Goal: Browse casually

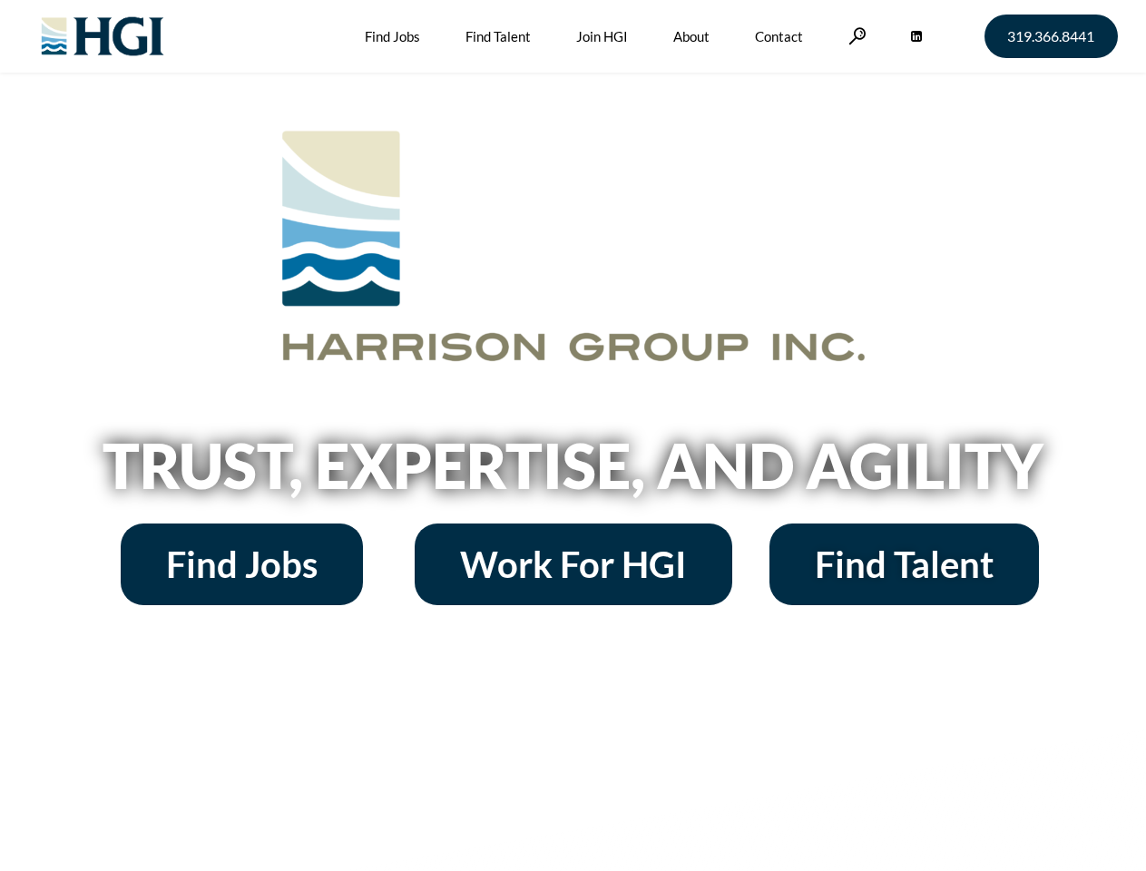
click at [573, 436] on h2 "Trust, Expertise, and Agility" at bounding box center [573, 466] width 1035 height 62
click at [855, 35] on link at bounding box center [858, 35] width 18 height 17
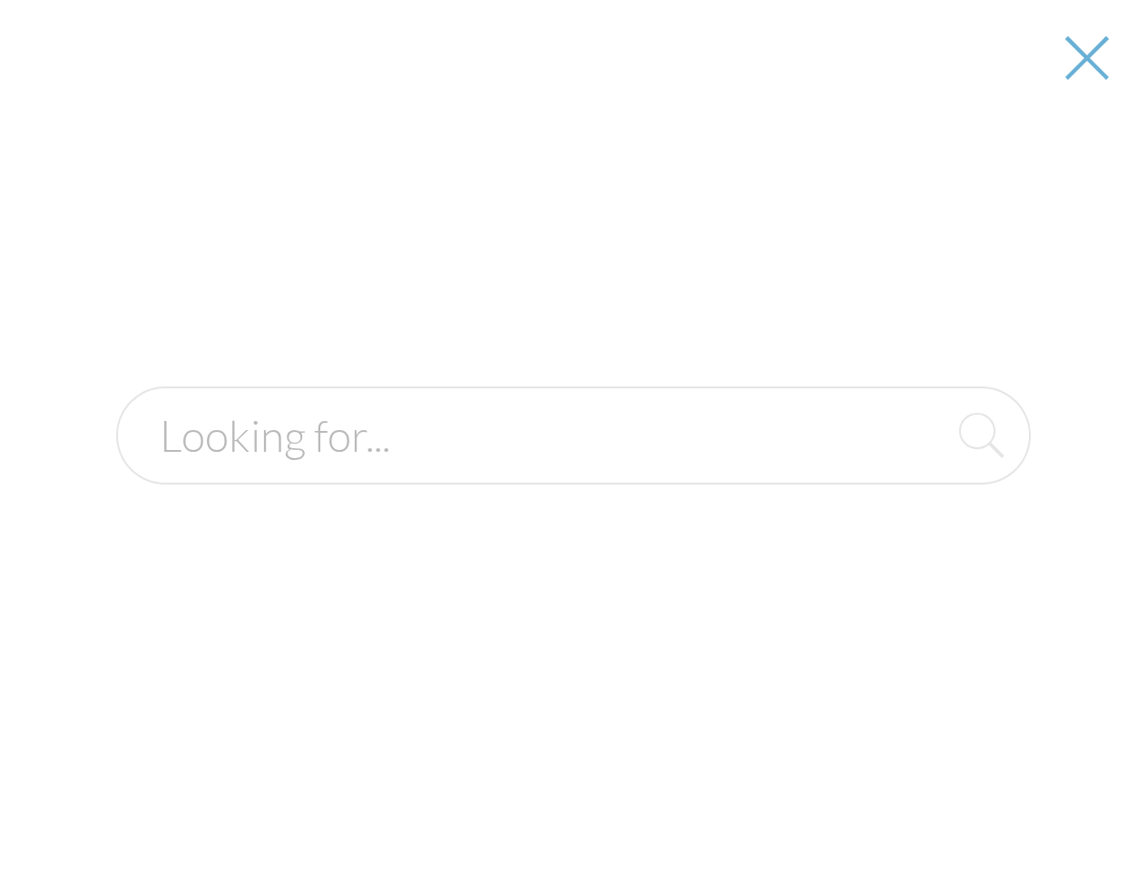
click at [573, 472] on div at bounding box center [574, 435] width 1144 height 871
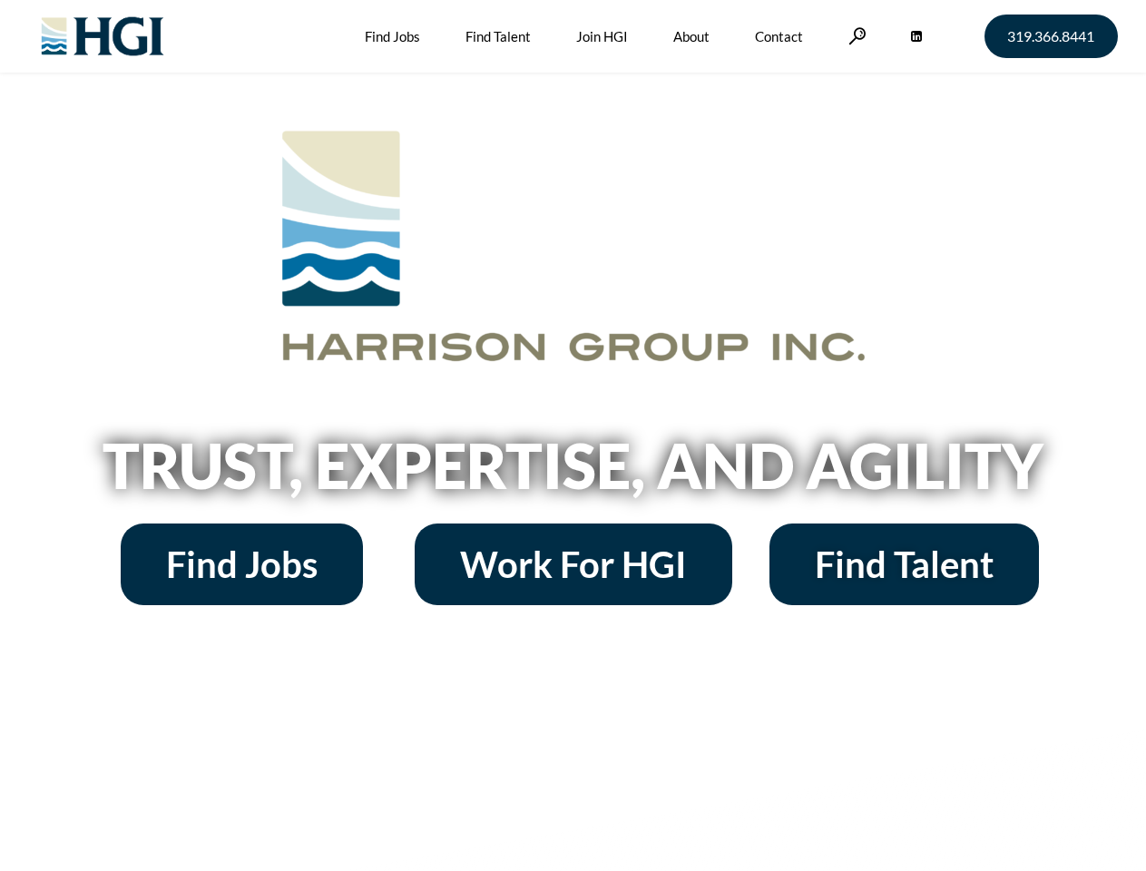
click at [573, 436] on h2 "Trust, Expertise, and Agility" at bounding box center [573, 466] width 1035 height 62
click at [855, 35] on link at bounding box center [858, 35] width 18 height 17
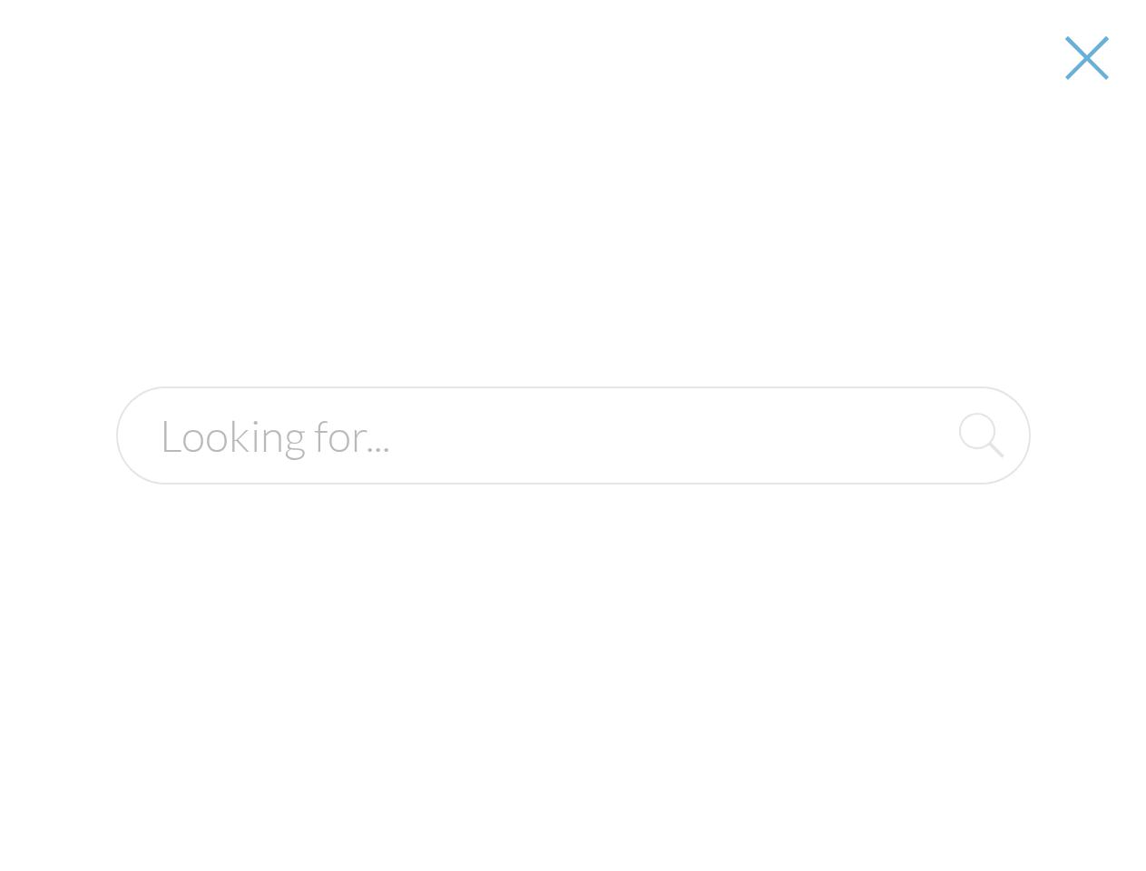
click at [573, 472] on div at bounding box center [574, 435] width 1144 height 871
